Goal: Navigation & Orientation: Find specific page/section

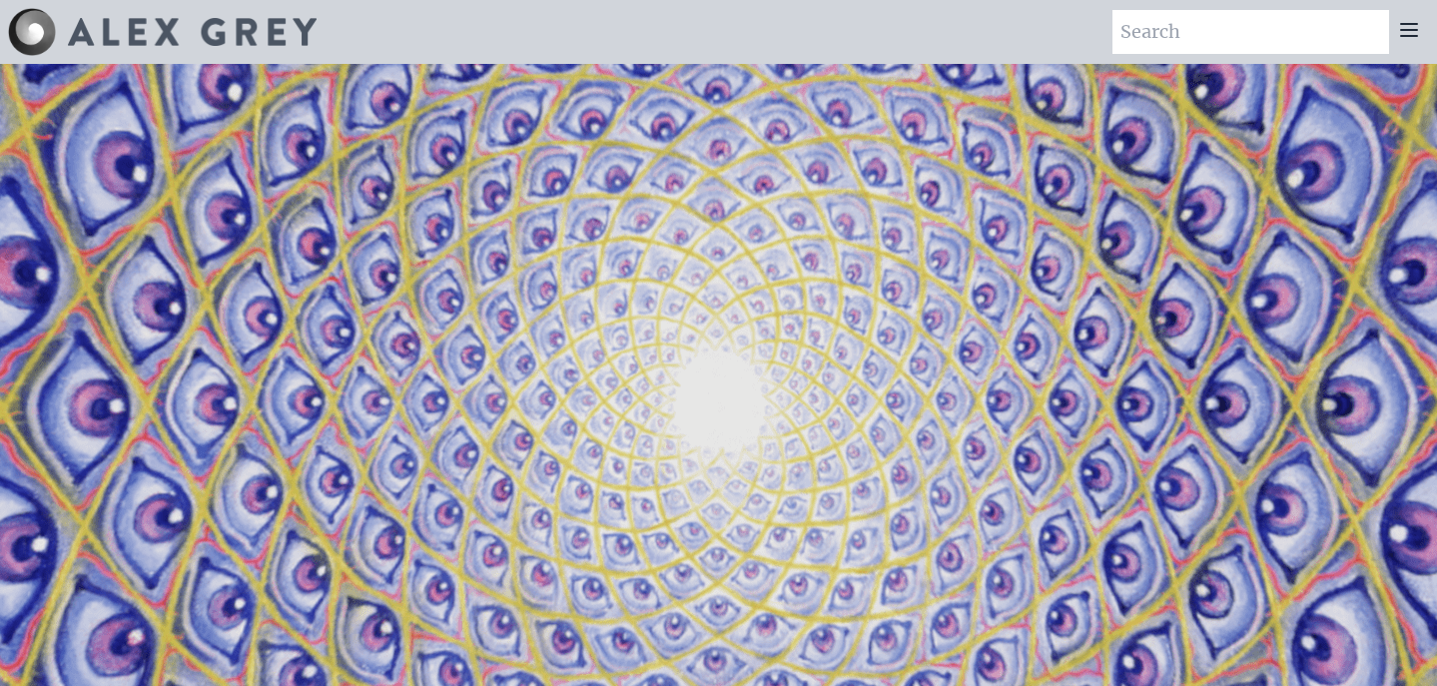
click at [255, 26] on img at bounding box center [192, 32] width 249 height 28
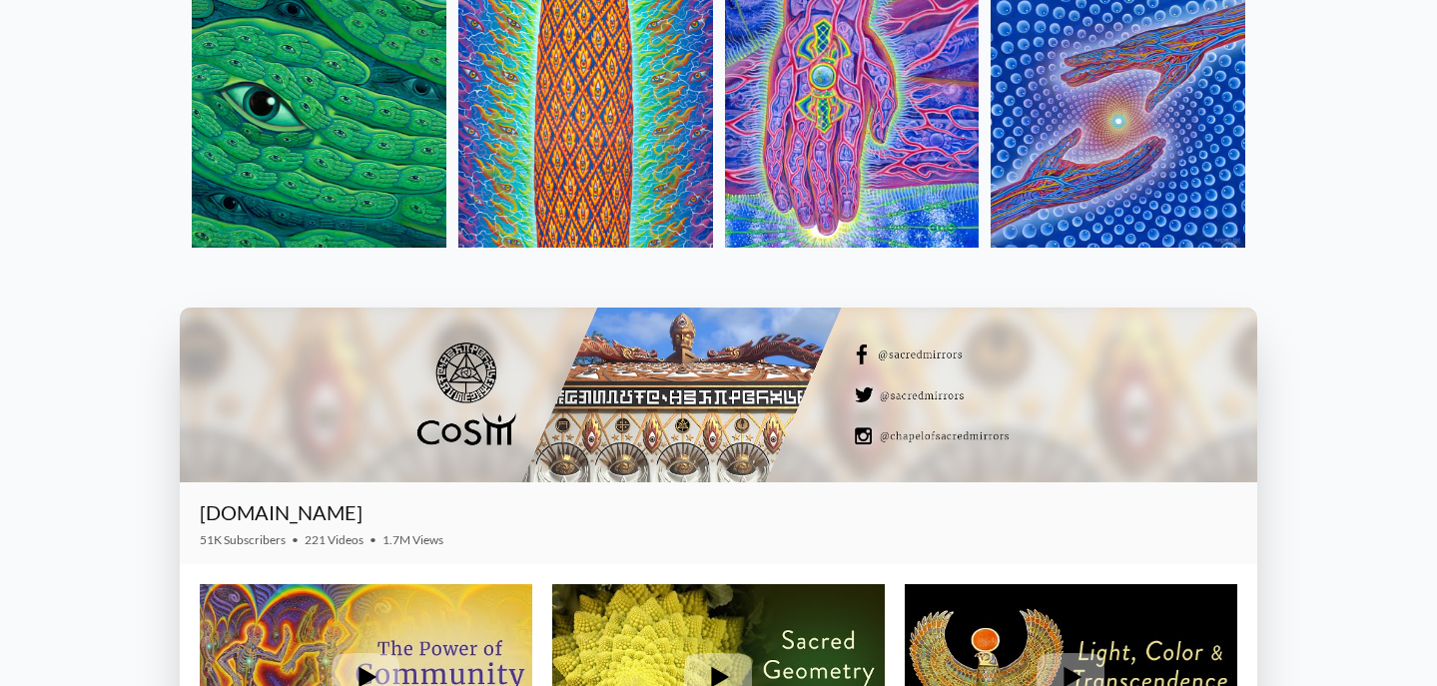
scroll to position [2454, 0]
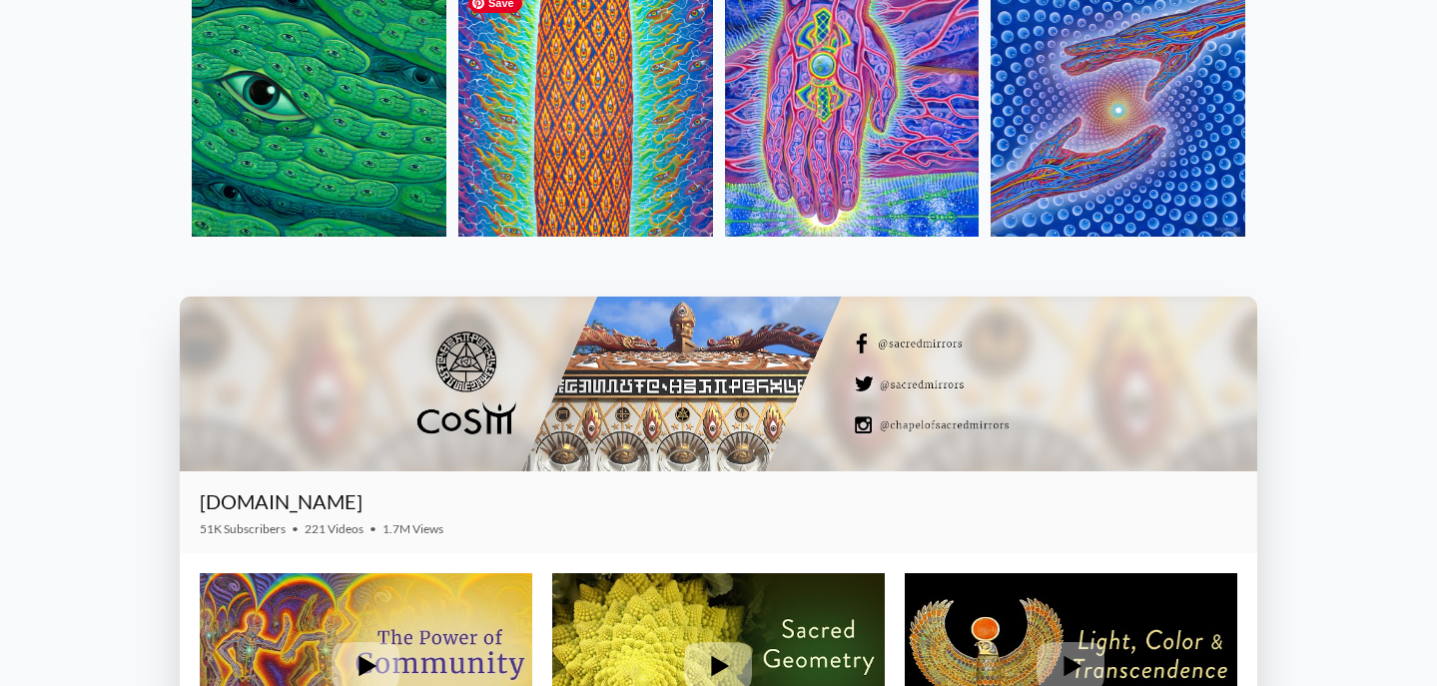
click at [567, 166] on img at bounding box center [585, 109] width 255 height 255
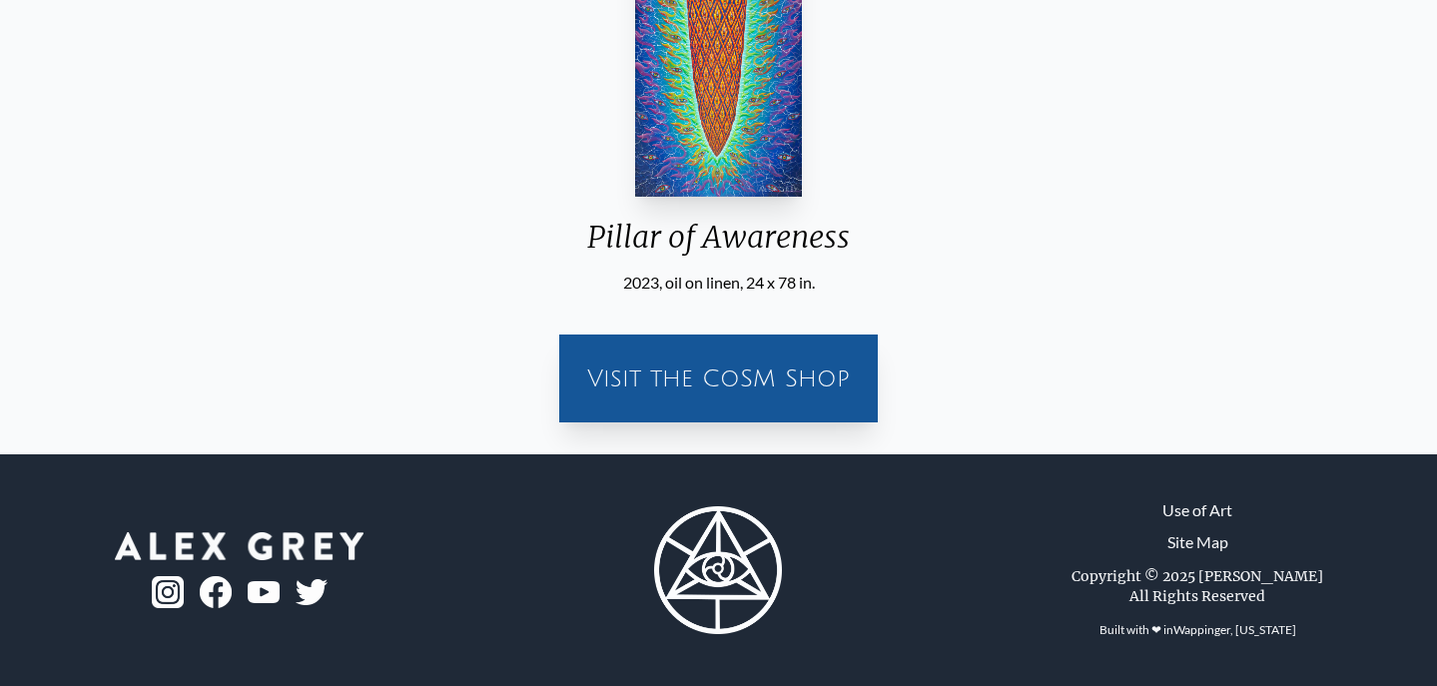
scroll to position [541, 0]
